Goal: Task Accomplishment & Management: Use online tool/utility

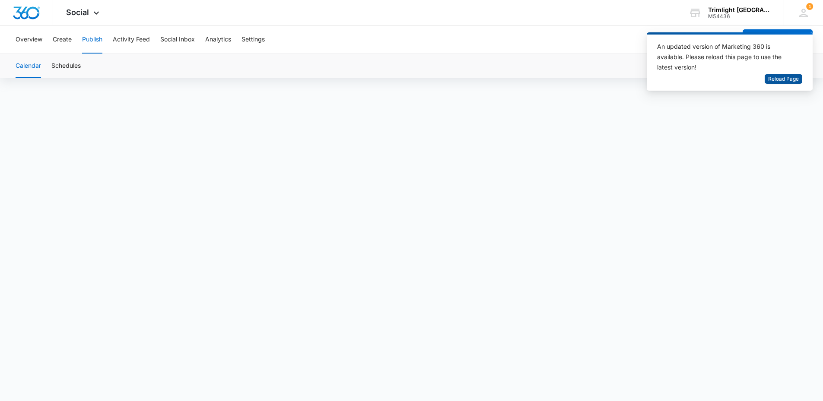
click at [782, 79] on span "Reload Page" at bounding box center [783, 79] width 31 height 8
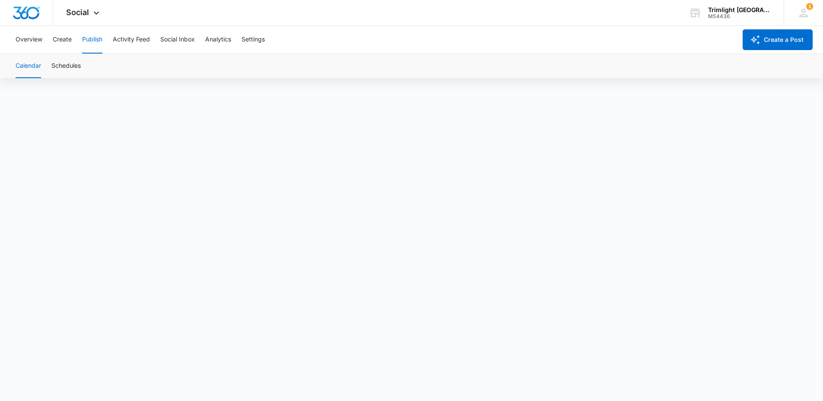
click at [27, 66] on button "Calendar" at bounding box center [28, 66] width 25 height 24
